Goal: Transaction & Acquisition: Obtain resource

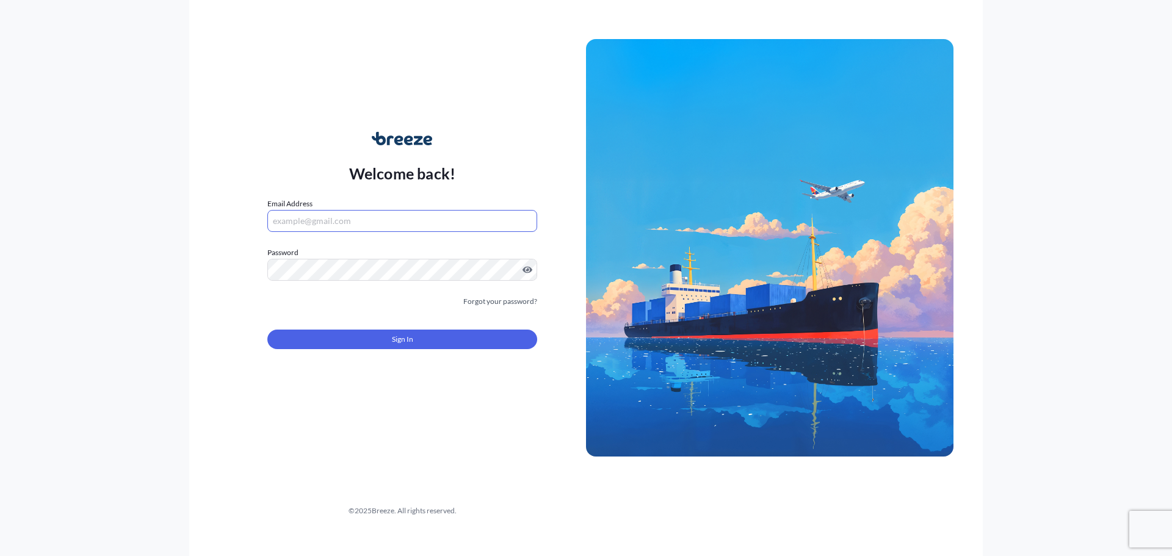
click at [310, 222] on input "Email Address" at bounding box center [402, 221] width 270 height 22
type input "[PERSON_NAME][EMAIL_ADDRESS][DOMAIN_NAME]"
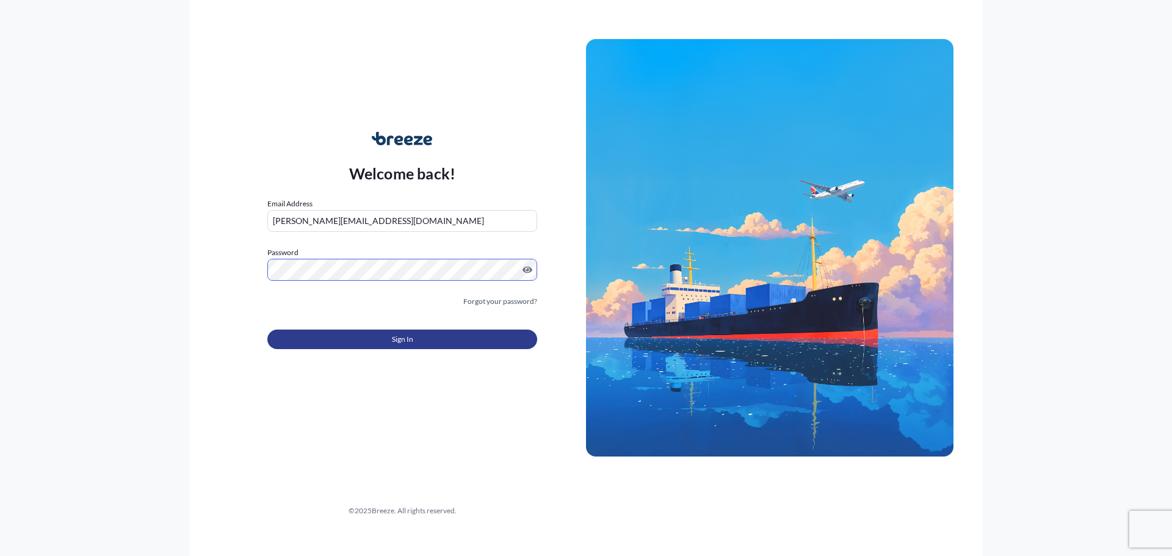
click at [409, 335] on span "Sign In" at bounding box center [402, 339] width 21 height 12
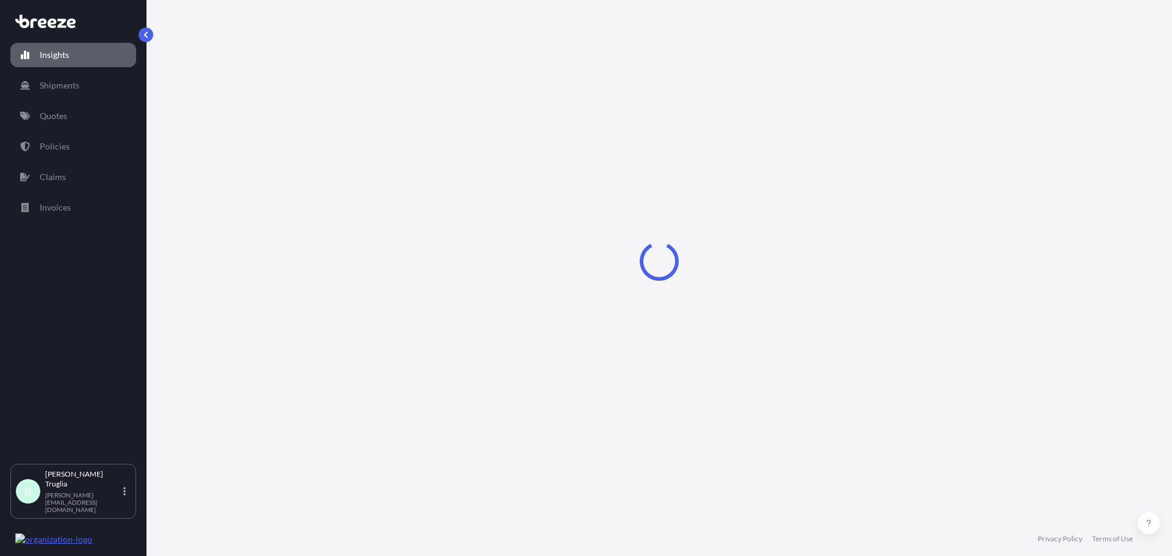
select select "2025"
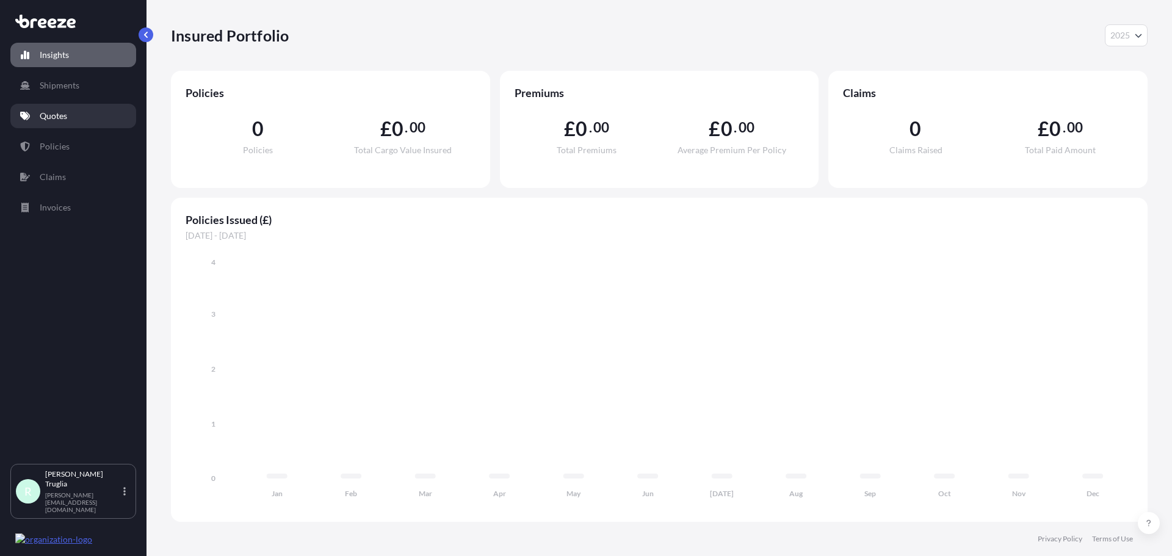
click at [65, 117] on p "Quotes" at bounding box center [53, 116] width 27 height 12
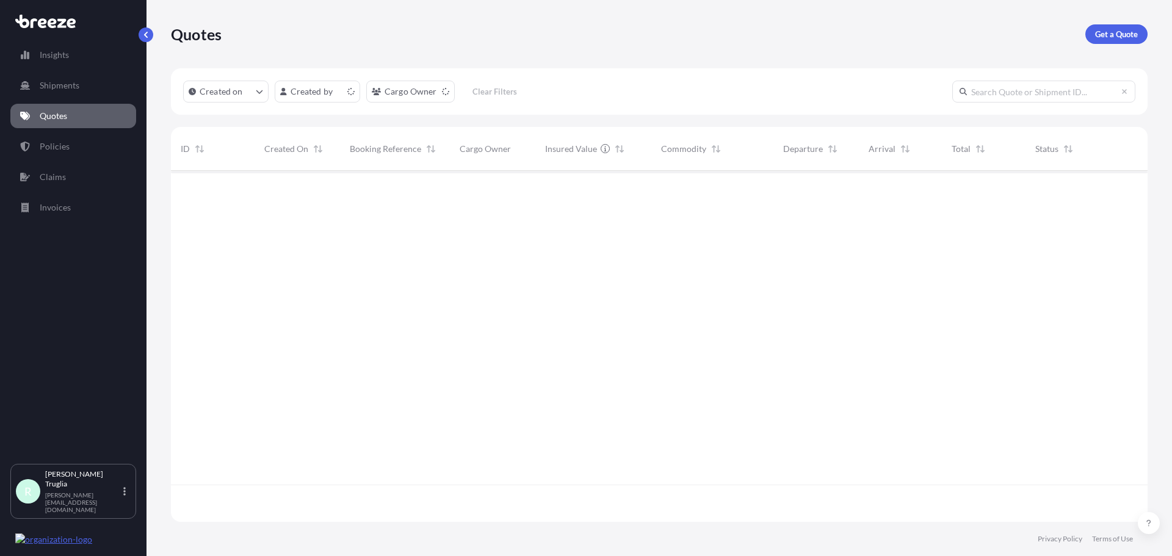
scroll to position [349, 968]
click at [1112, 31] on p "Get a Quote" at bounding box center [1116, 34] width 43 height 12
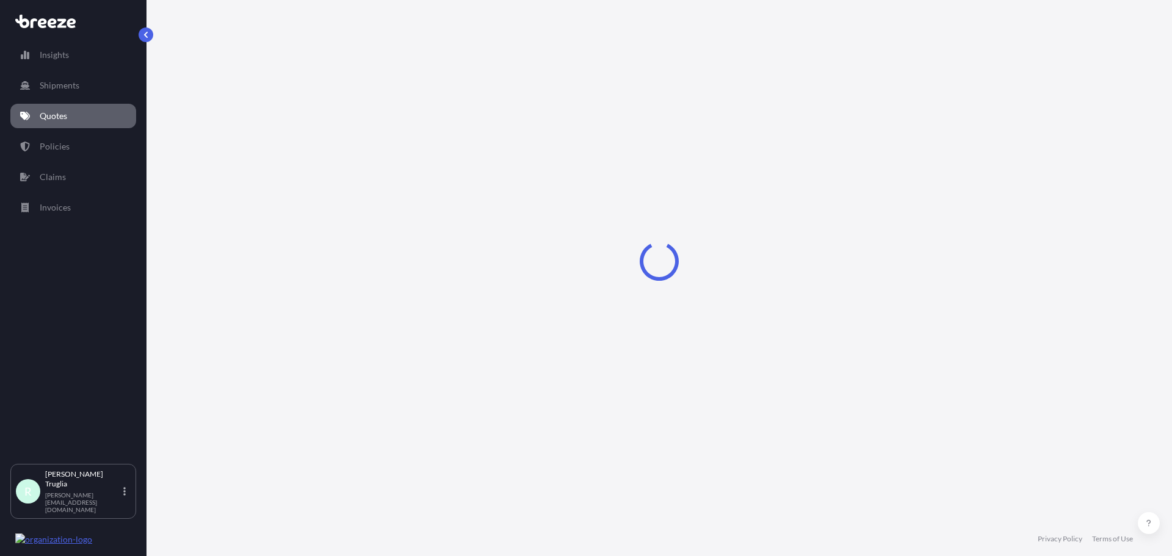
select select "Sea"
select select "1"
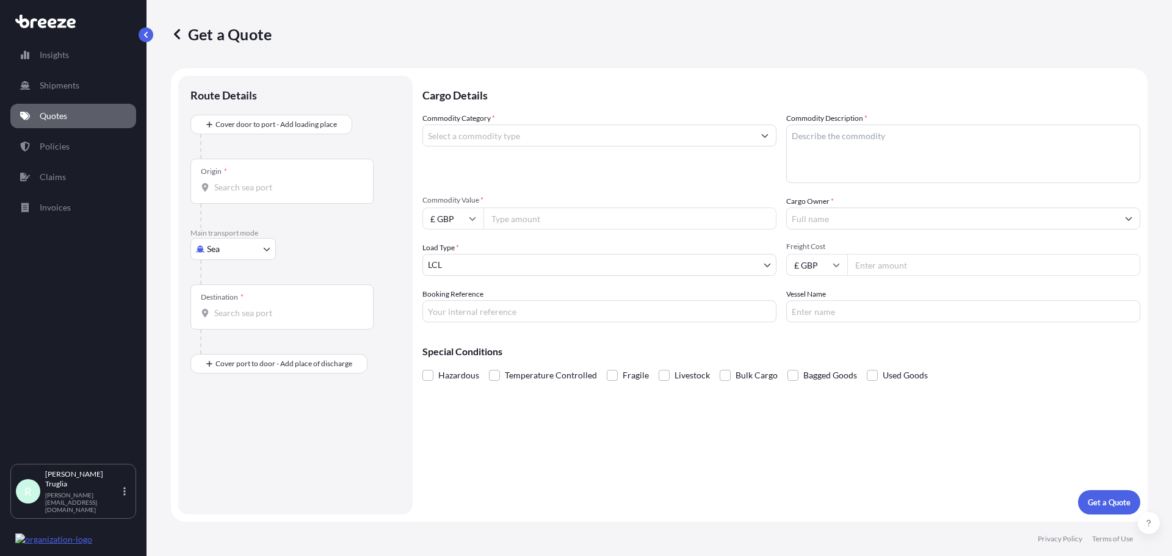
click at [515, 138] on input "Commodity Category *" at bounding box center [588, 136] width 331 height 22
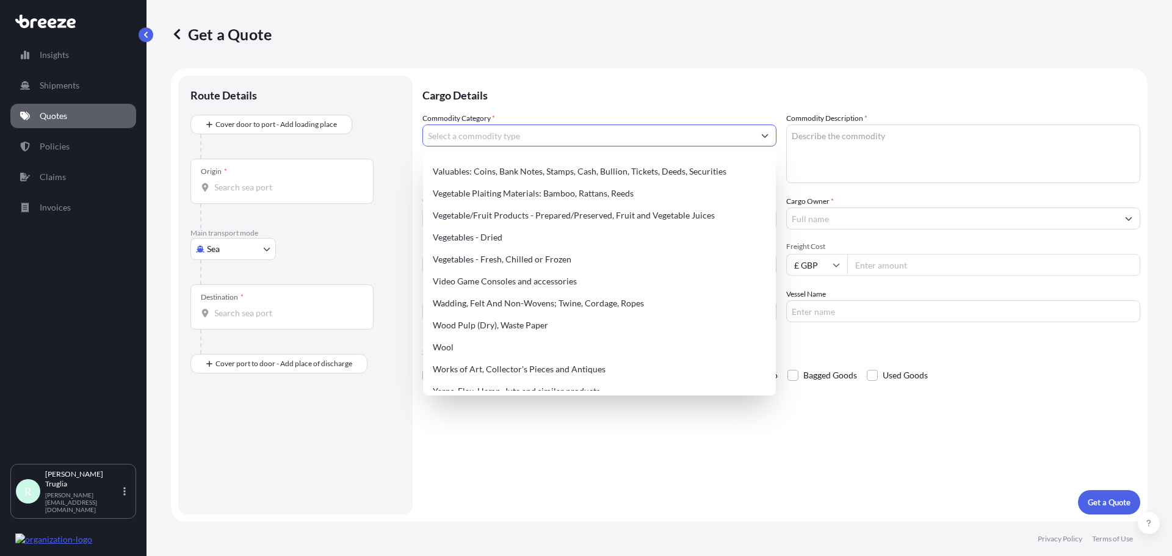
scroll to position [2842, 0]
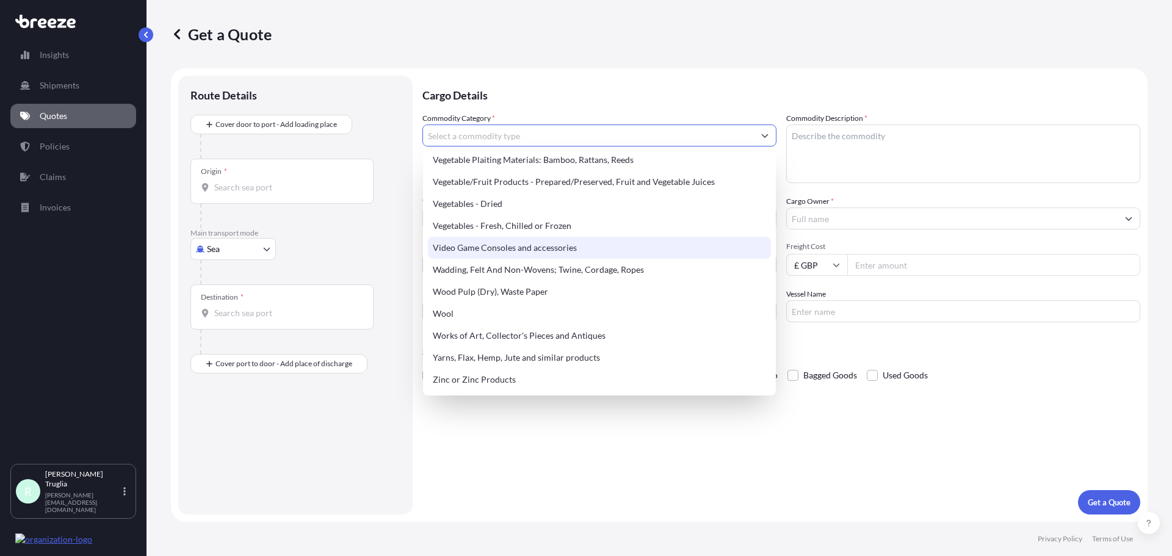
type input "a"
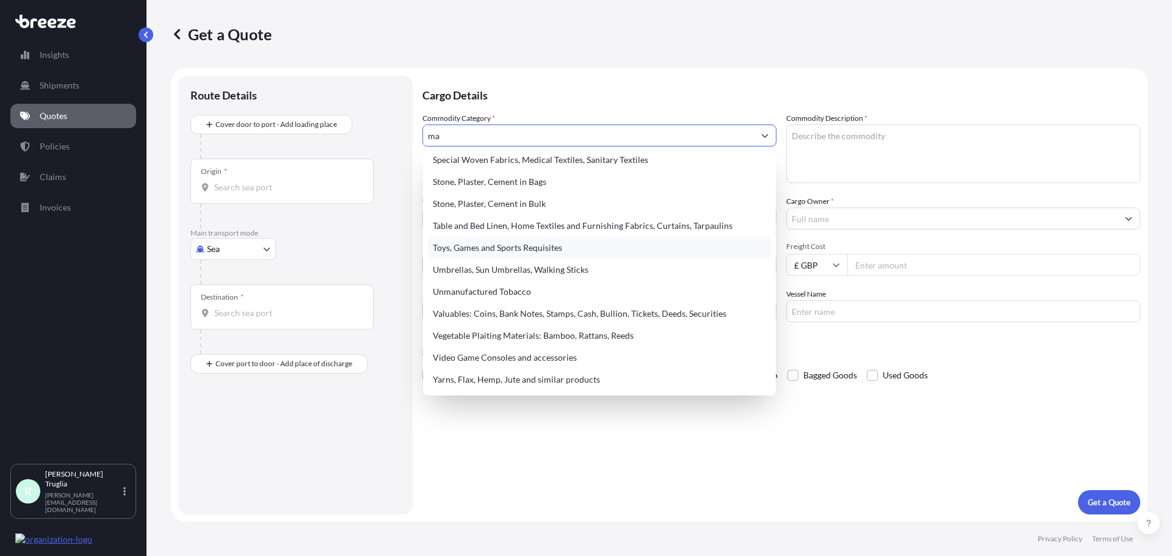
scroll to position [249, 0]
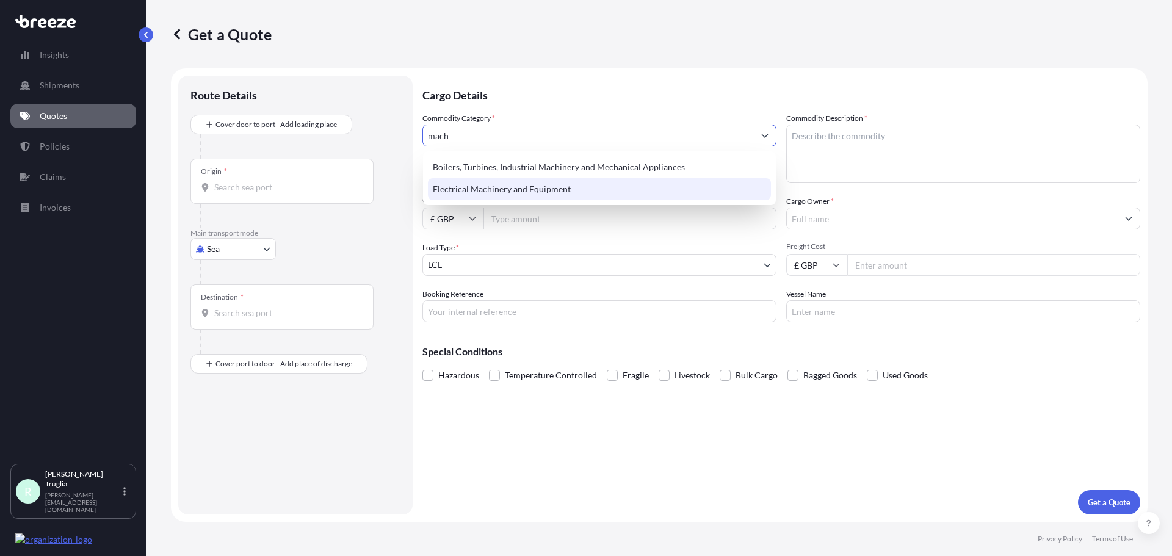
click at [521, 192] on div "Electrical Machinery and Equipment" at bounding box center [599, 189] width 343 height 22
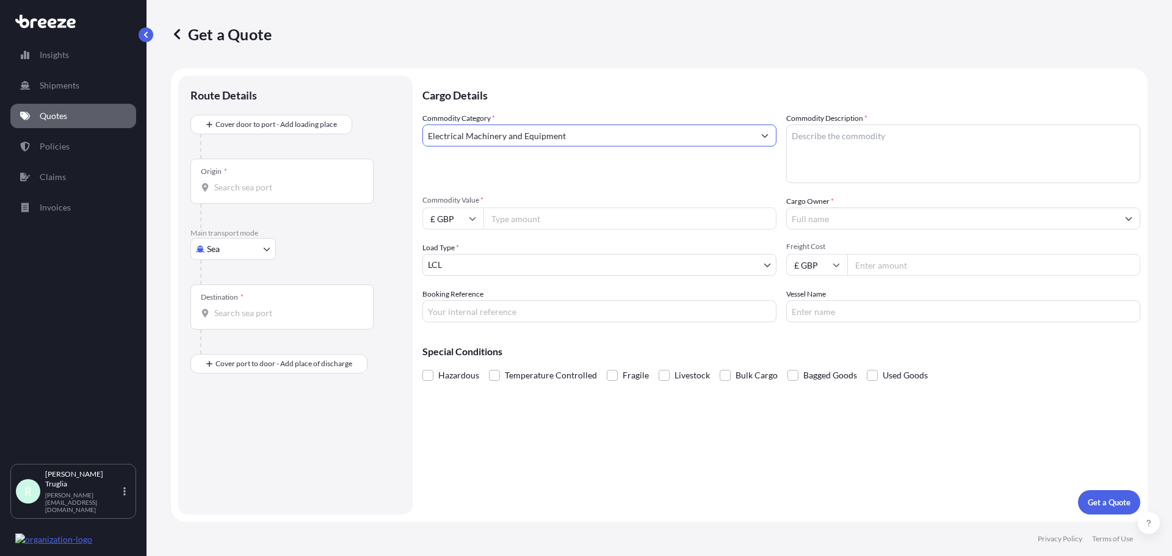
type input "Electrical Machinery and Equipment"
click at [539, 219] on input "Commodity Value *" at bounding box center [630, 219] width 293 height 22
type input "30000"
click at [834, 139] on textarea "Commodity Description *" at bounding box center [963, 154] width 354 height 59
click at [916, 142] on textarea "Commodity Description *" at bounding box center [963, 154] width 354 height 59
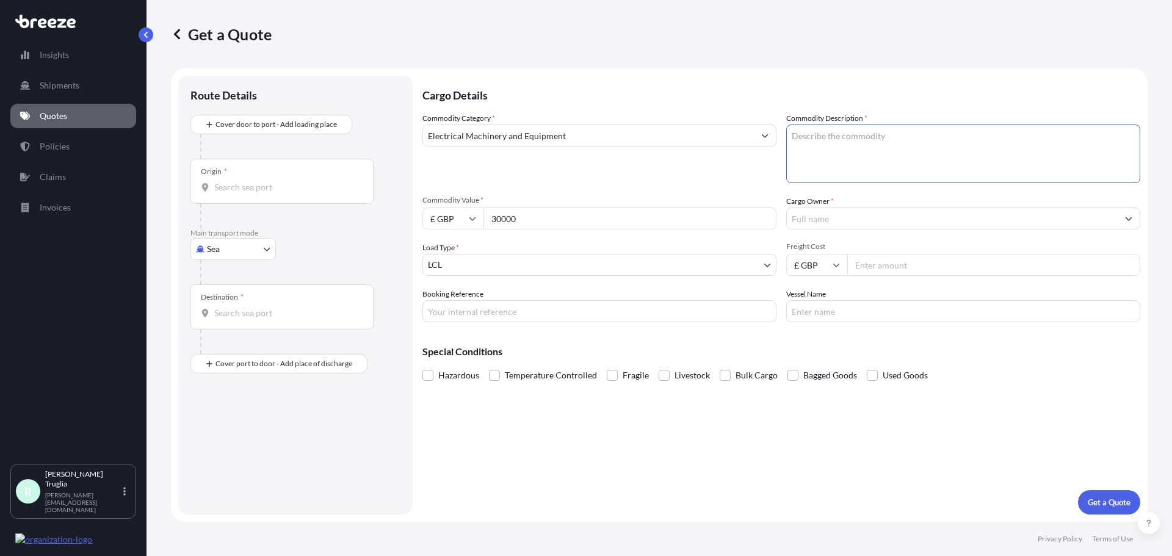
paste textarea "843420000"
click at [879, 137] on textarea "843420000 - Dairy Maschinery" at bounding box center [963, 154] width 354 height 59
type textarea "843420000 - Dairy Machinery"
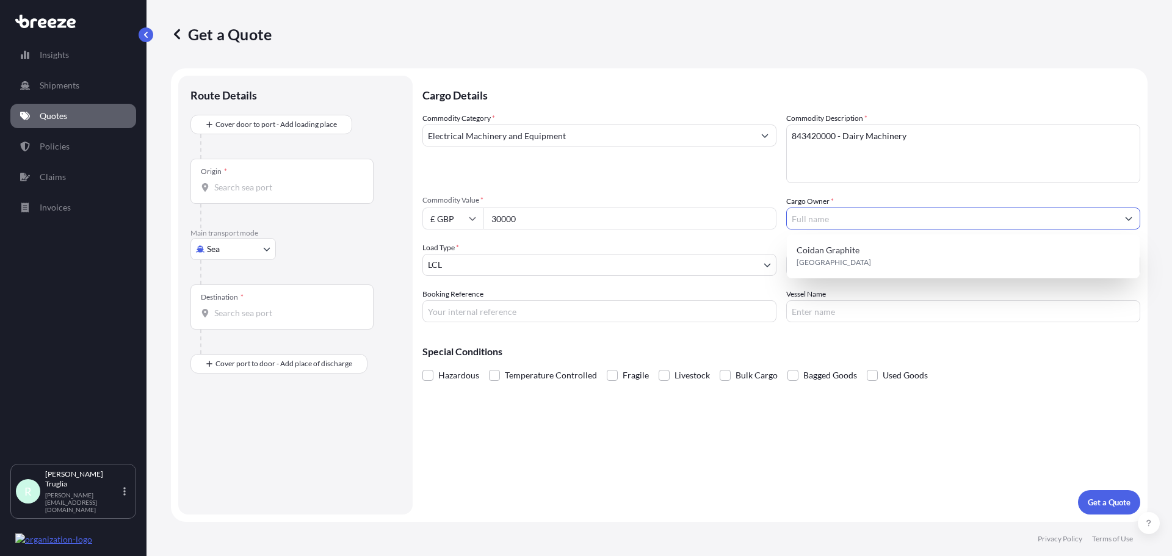
click at [818, 226] on input "Cargo Owner *" at bounding box center [952, 219] width 331 height 22
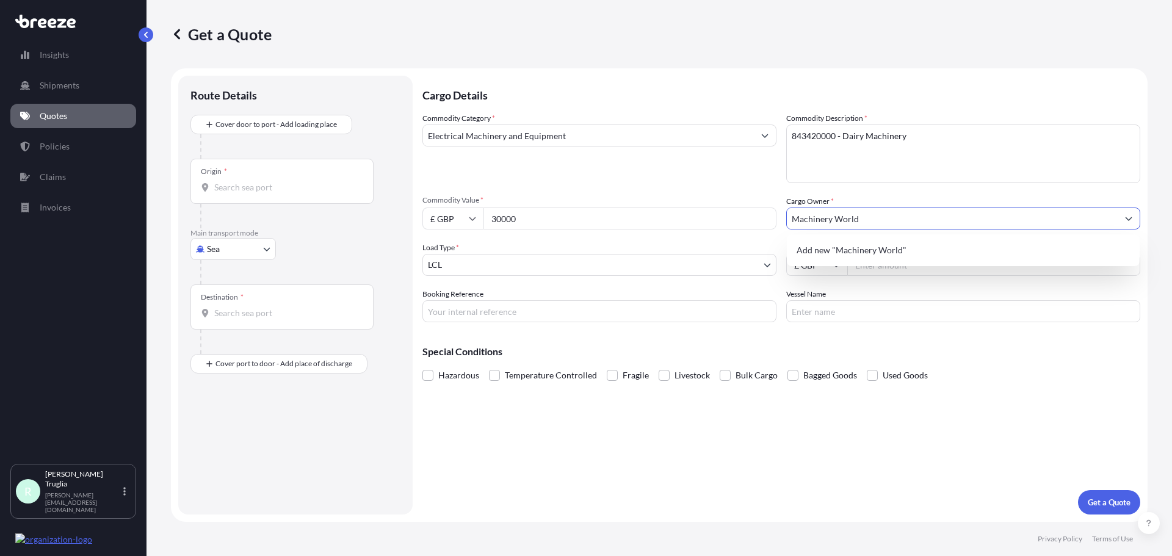
type input "Machinery World"
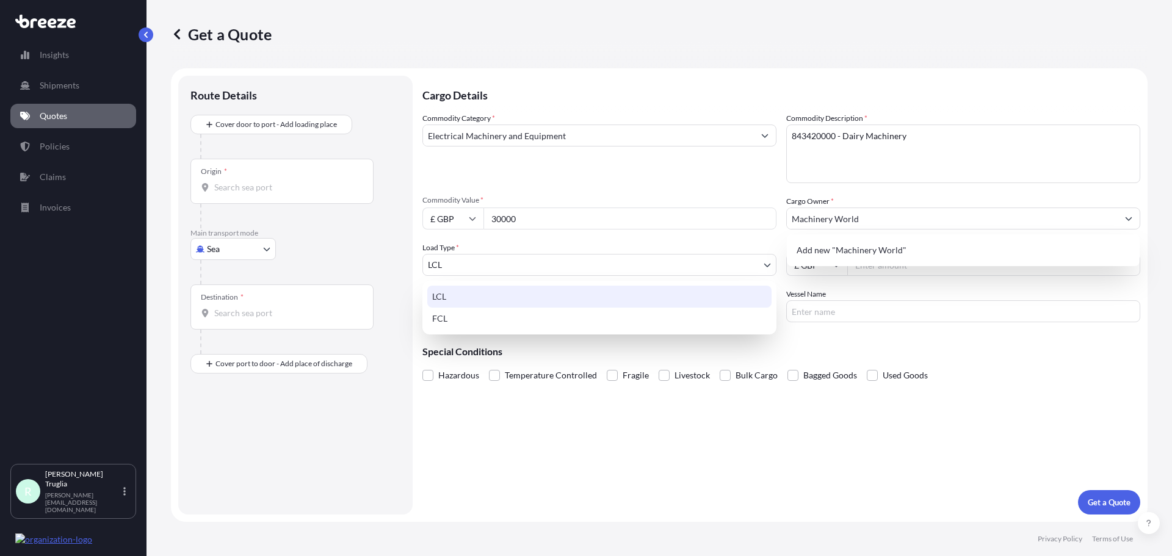
click at [711, 259] on body "0 options available. 1 option available. 0 options available. 1 option availabl…" at bounding box center [586, 278] width 1172 height 556
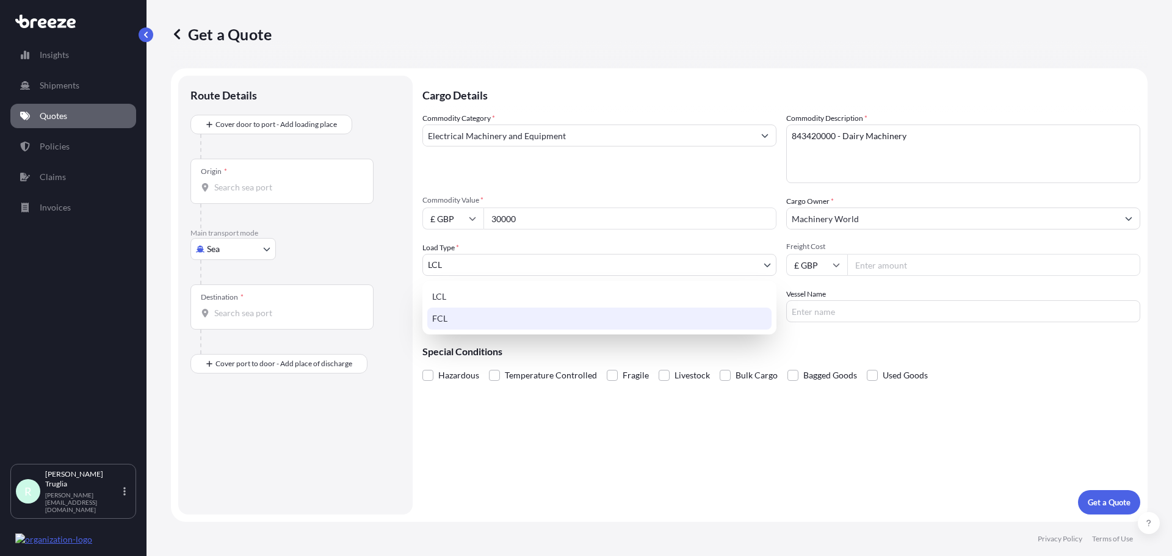
click at [520, 328] on div "FCL" at bounding box center [599, 319] width 344 height 22
select select "2"
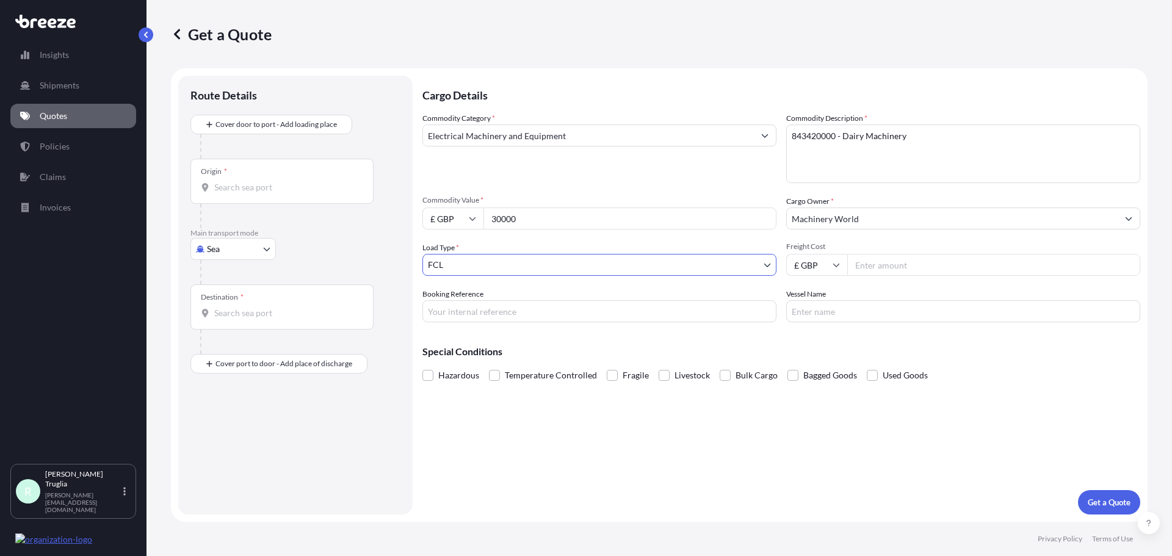
click at [869, 271] on input "Freight Cost" at bounding box center [993, 265] width 293 height 22
type input "245"
click at [450, 313] on input "Booking Reference" at bounding box center [599, 311] width 354 height 22
type input "TBC"
click at [223, 242] on body "Insights Shipments Quotes Policies Claims Invoices R [PERSON_NAME] [PERSON_NAME…" at bounding box center [586, 278] width 1172 height 556
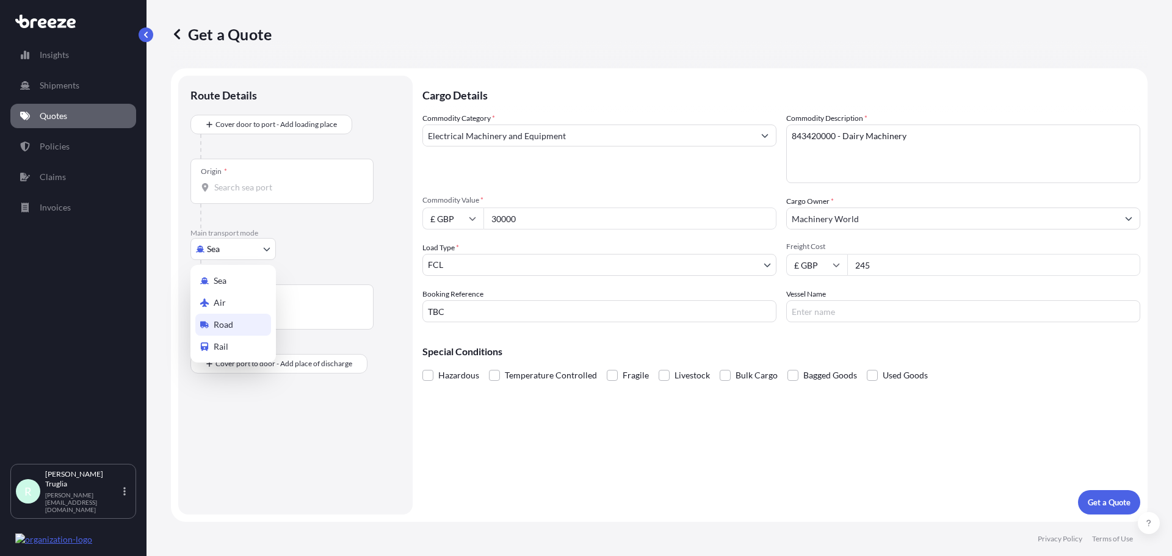
click at [223, 328] on span "Road" at bounding box center [224, 325] width 20 height 12
select select "Road"
select select "1"
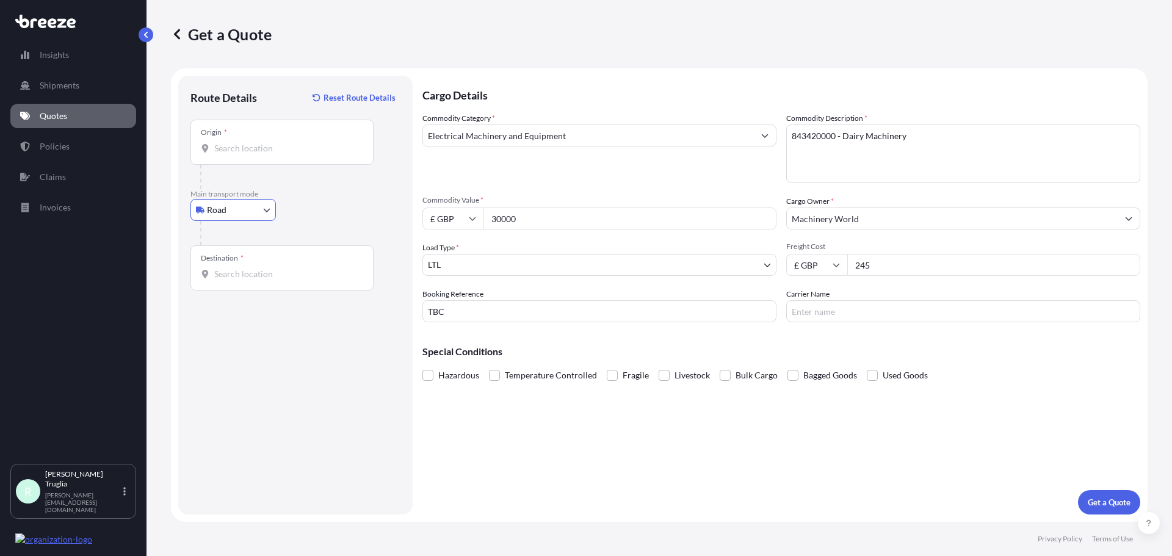
click at [241, 154] on div "Origin *" at bounding box center [281, 142] width 183 height 45
click at [241, 154] on input "Origin *" at bounding box center [286, 148] width 144 height 12
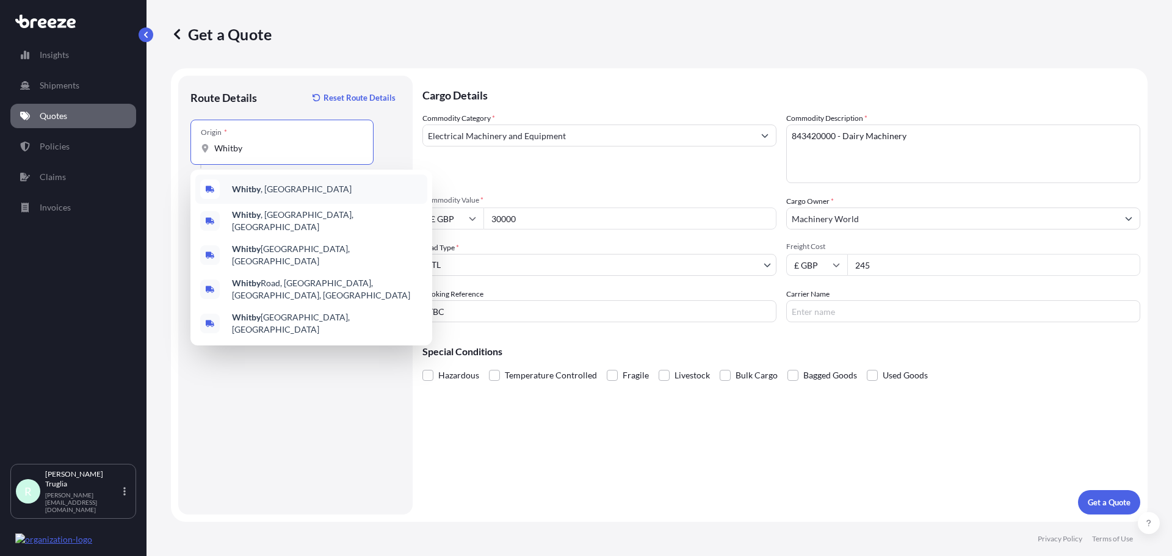
click at [262, 188] on span "Whitby , [GEOGRAPHIC_DATA]" at bounding box center [292, 189] width 120 height 12
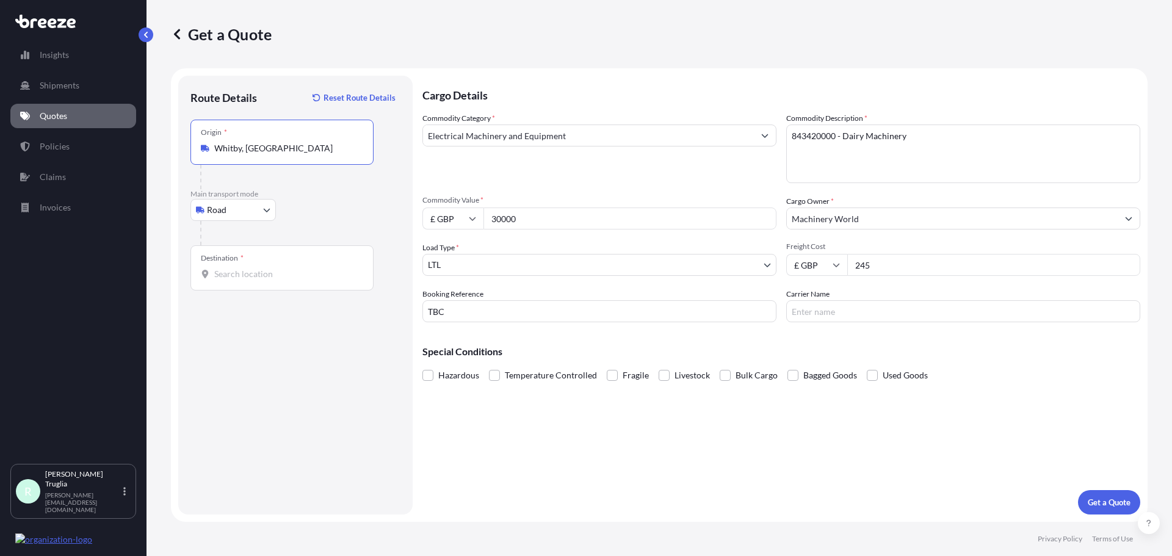
type input "Whitby, [GEOGRAPHIC_DATA]"
click at [244, 277] on input "Destination *" at bounding box center [286, 274] width 144 height 12
type input "Hinckley LE10, [GEOGRAPHIC_DATA]"
click at [1109, 496] on p "Get a Quote" at bounding box center [1109, 502] width 43 height 12
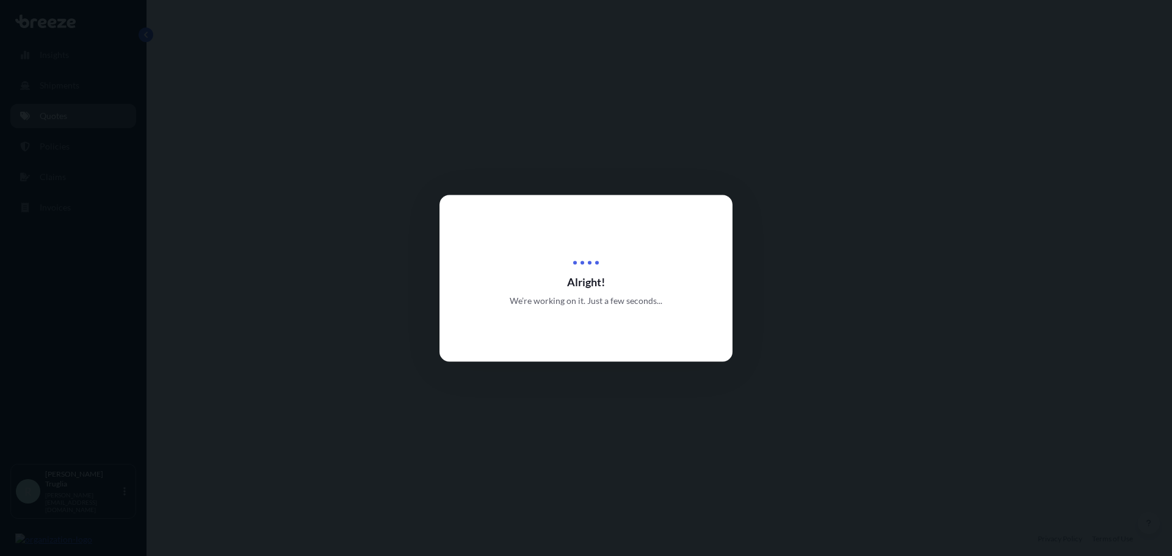
select select "Road"
select select "1"
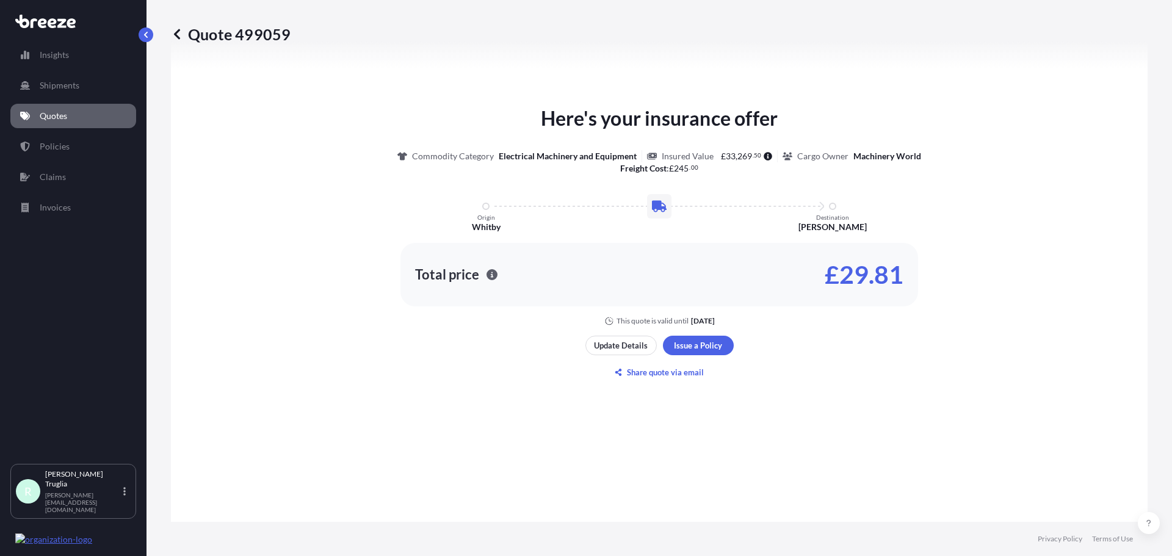
scroll to position [551, 0]
